Goal: Find contact information: Find contact information

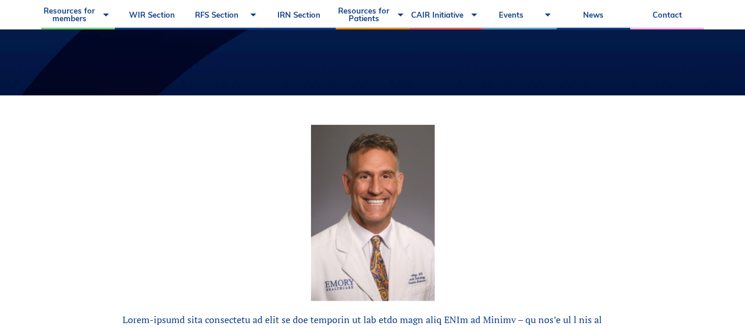
scroll to position [118, 0]
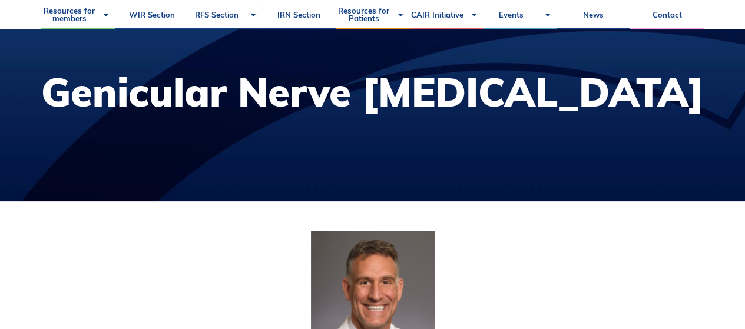
click at [660, 18] on link "Contact" at bounding box center [667, 14] width 74 height 29
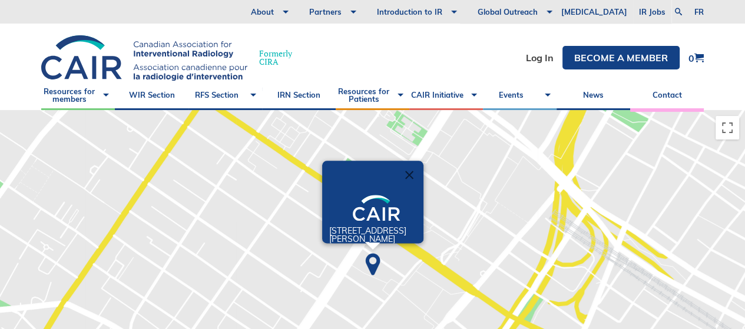
click at [369, 258] on img at bounding box center [372, 264] width 39 height 39
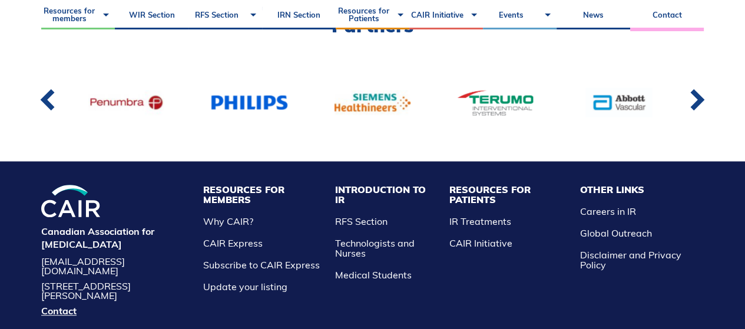
scroll to position [951, 0]
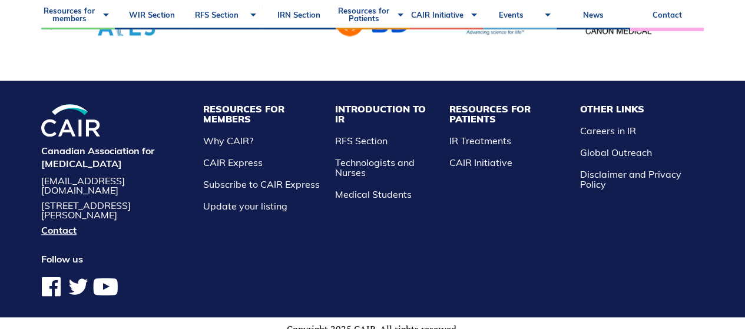
click at [499, 139] on link "IR Treatments" at bounding box center [480, 141] width 62 height 12
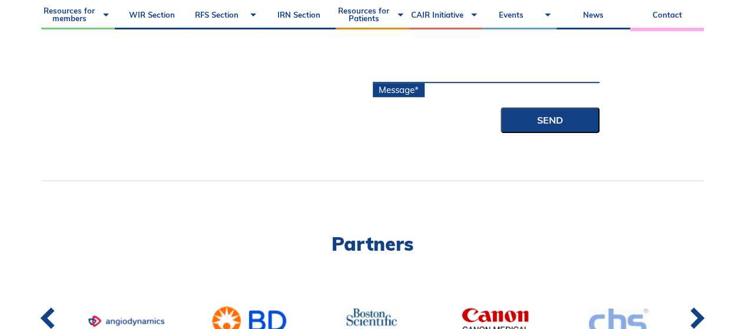
scroll to position [421, 0]
